Goal: Task Accomplishment & Management: Manage account settings

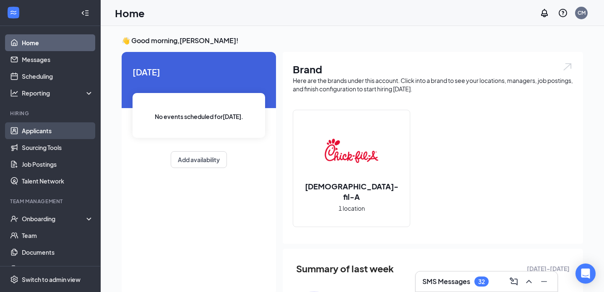
click at [62, 133] on link "Applicants" at bounding box center [58, 130] width 72 height 17
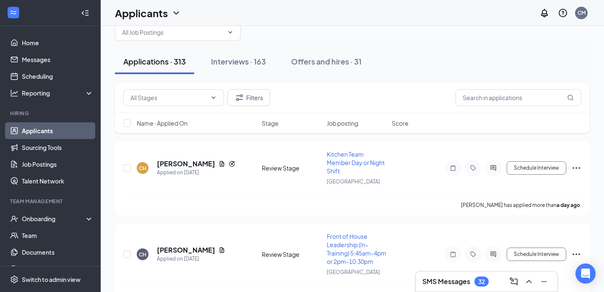
scroll to position [22, 0]
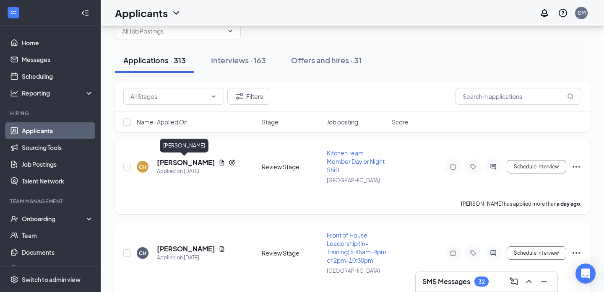
click at [187, 163] on h5 "[PERSON_NAME]" at bounding box center [186, 162] width 58 height 9
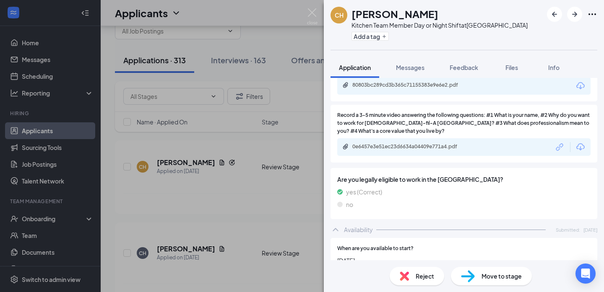
scroll to position [520, 0]
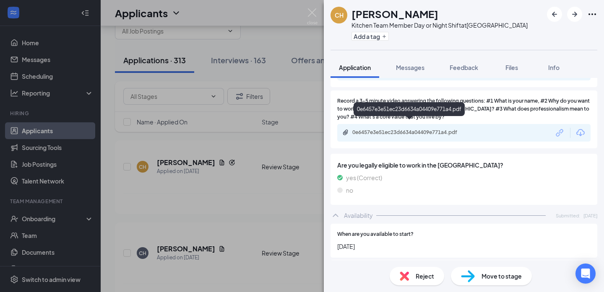
click at [421, 129] on div "0e6457e3e51ec23d6634a04409e771a4.pdf" at bounding box center [410, 132] width 117 height 7
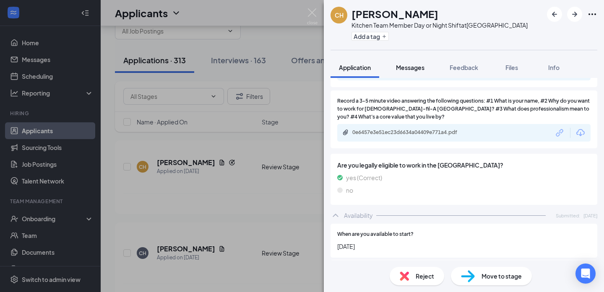
click at [413, 63] on div "Messages" at bounding box center [410, 67] width 29 height 8
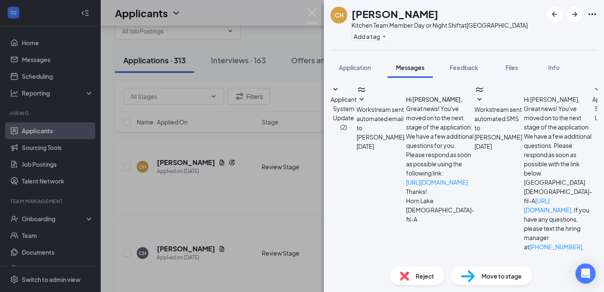
type textarea "Hello, Are you available for an interview on Thursday?"
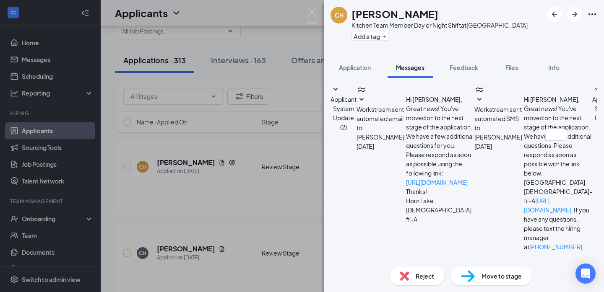
drag, startPoint x: 525, startPoint y: 157, endPoint x: 381, endPoint y: 136, distance: 146.2
copy span "Hello, Are you available for an interview on Thursday?"
click at [266, 185] on div "CH Christopher Hughlett Kitchen Team Member Day or Night Shift at Horn Lake Add…" at bounding box center [302, 146] width 604 height 292
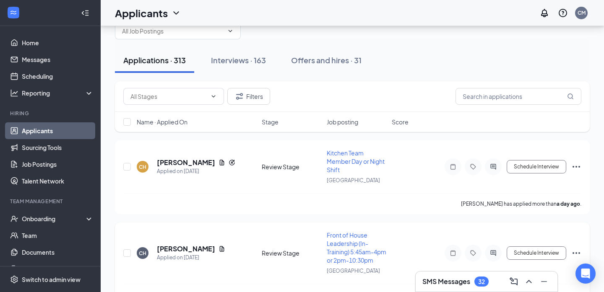
click at [270, 231] on div "CH Christopher Hughlett Applied on Sep 15 Review Stage Front of House Leadershi…" at bounding box center [352, 257] width 458 height 53
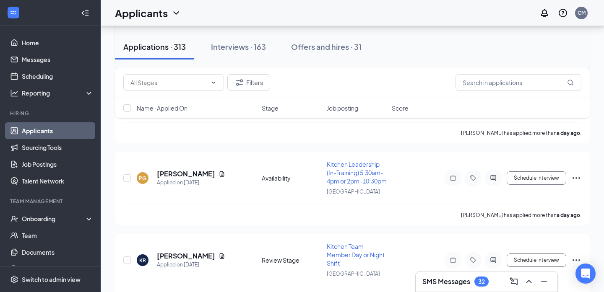
scroll to position [209, 0]
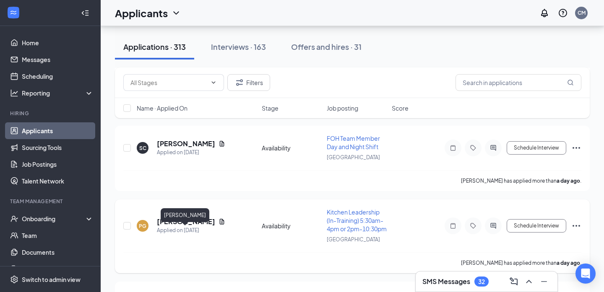
click at [199, 226] on h5 "[PERSON_NAME]" at bounding box center [186, 221] width 58 height 9
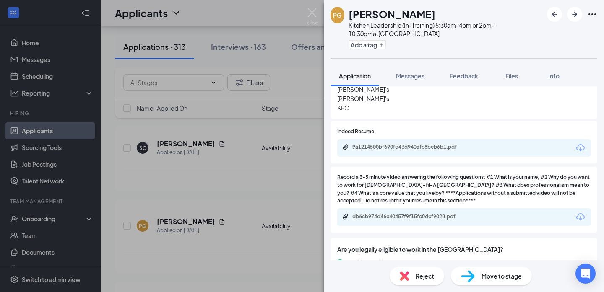
scroll to position [486, 0]
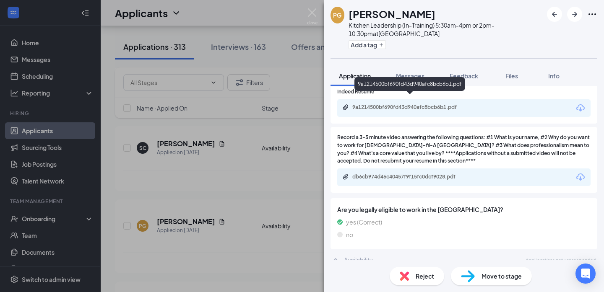
click at [423, 81] on div "9a1214500bf690fd43d940afc8bcb6b1.pdf" at bounding box center [409, 84] width 111 height 14
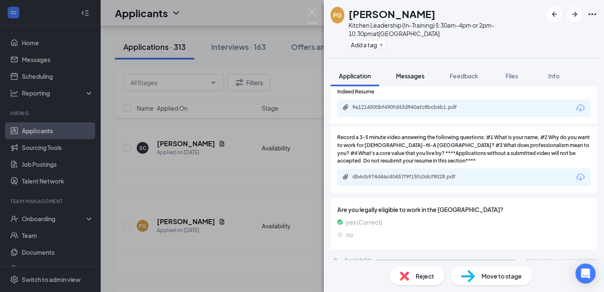
click at [416, 73] on span "Messages" at bounding box center [410, 76] width 29 height 8
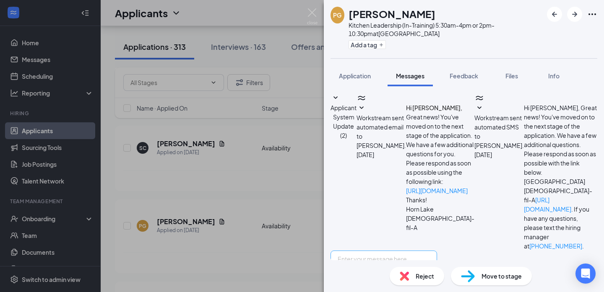
scroll to position [22, 0]
click at [408, 251] on textarea at bounding box center [383, 276] width 107 height 50
paste textarea "Hello, Are you available for an interview on Thursday?"
type textarea "Hello, Are you available for an interview on Thursday?"
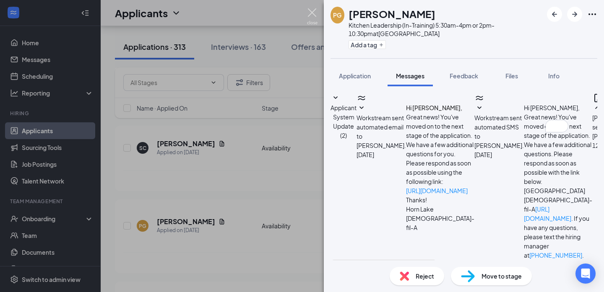
scroll to position [94, 0]
click at [310, 17] on img at bounding box center [312, 16] width 10 height 16
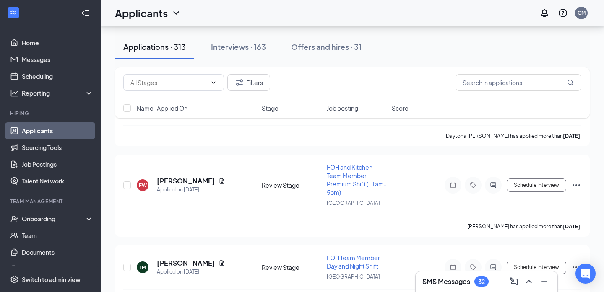
scroll to position [684, 0]
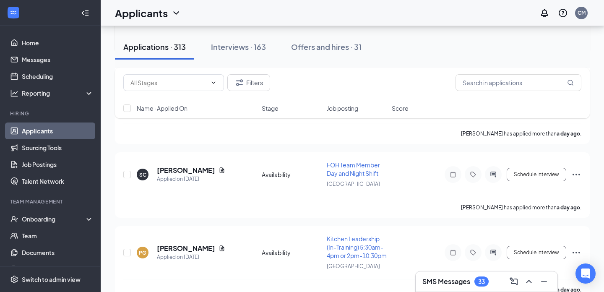
scroll to position [184, 0]
click at [198, 182] on div "Applied on [DATE]" at bounding box center [191, 178] width 68 height 8
click at [199, 174] on h5 "[PERSON_NAME]" at bounding box center [186, 169] width 58 height 9
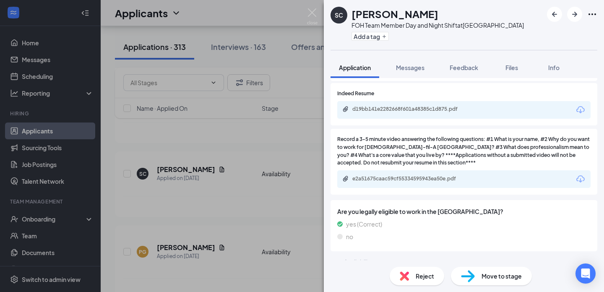
scroll to position [483, 0]
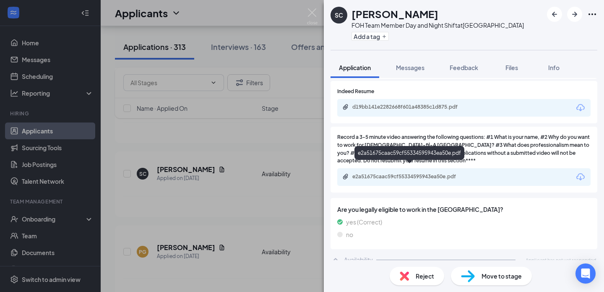
click at [425, 173] on div "e2a51675caac59cf55334595943ea50e.pdf" at bounding box center [410, 176] width 117 height 7
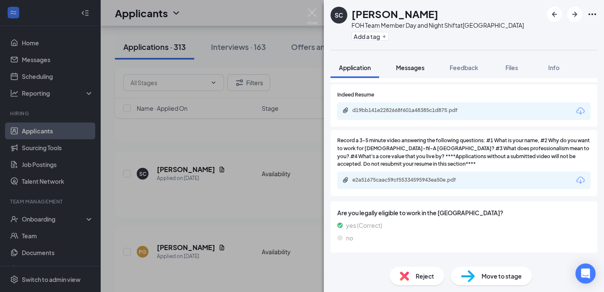
click at [421, 72] on button "Messages" at bounding box center [409, 67] width 45 height 21
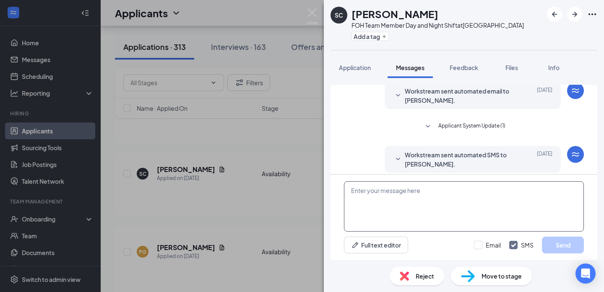
scroll to position [38, 0]
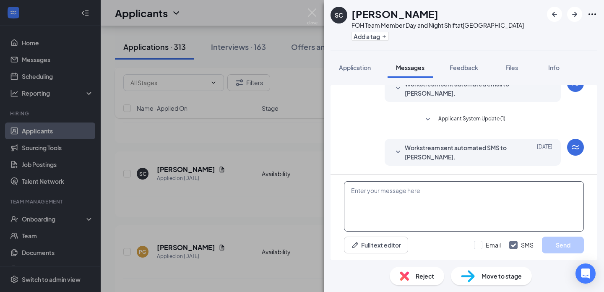
click at [417, 193] on textarea at bounding box center [464, 206] width 240 height 50
paste textarea "What kind of role, and what pay, are you hoping for currently? Any particular h…"
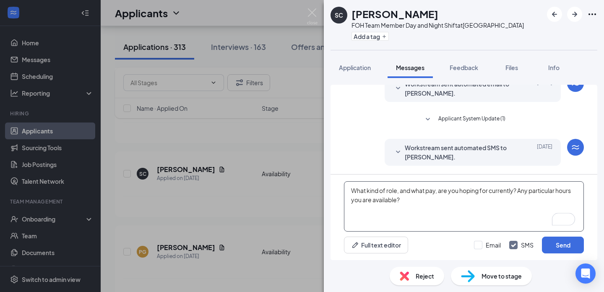
drag, startPoint x: 432, startPoint y: 200, endPoint x: 325, endPoint y: 174, distance: 109.4
click at [325, 174] on div "Applicant System Update (1) Workstream sent automated email to Shawn Cockrell. …" at bounding box center [464, 169] width 280 height 182
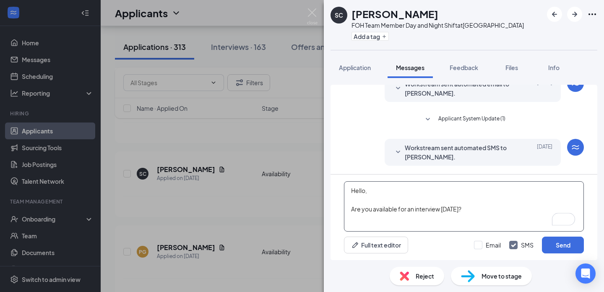
drag, startPoint x: 479, startPoint y: 209, endPoint x: 338, endPoint y: 189, distance: 142.0
click at [338, 189] on div "Hello, Are you available for an interview on Thursday? Full text editor Email S…" at bounding box center [463, 217] width 267 height 86
type textarea "Hello, Are you available for an interview on Thursday?"
click at [547, 247] on button "Send" at bounding box center [563, 244] width 42 height 17
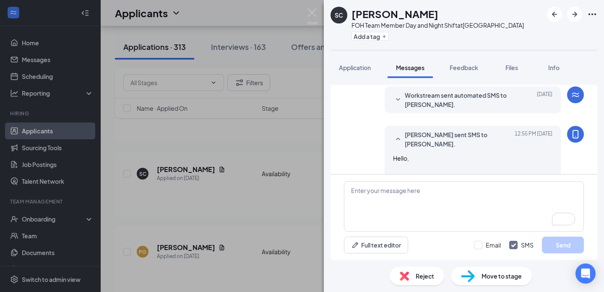
scroll to position [110, 0]
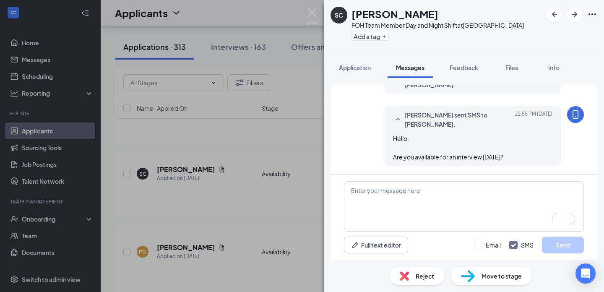
click at [312, 3] on div "SC Shawn Cockrell FOH Team Member Day and Night Shift at Horn Lake Add a tag Ap…" at bounding box center [302, 146] width 604 height 292
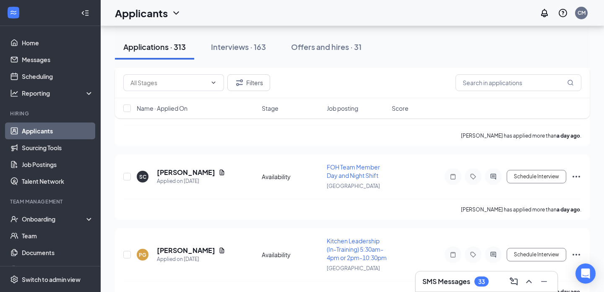
click at [312, 3] on div "Applicants CM" at bounding box center [352, 13] width 503 height 26
